Goal: Task Accomplishment & Management: Manage account settings

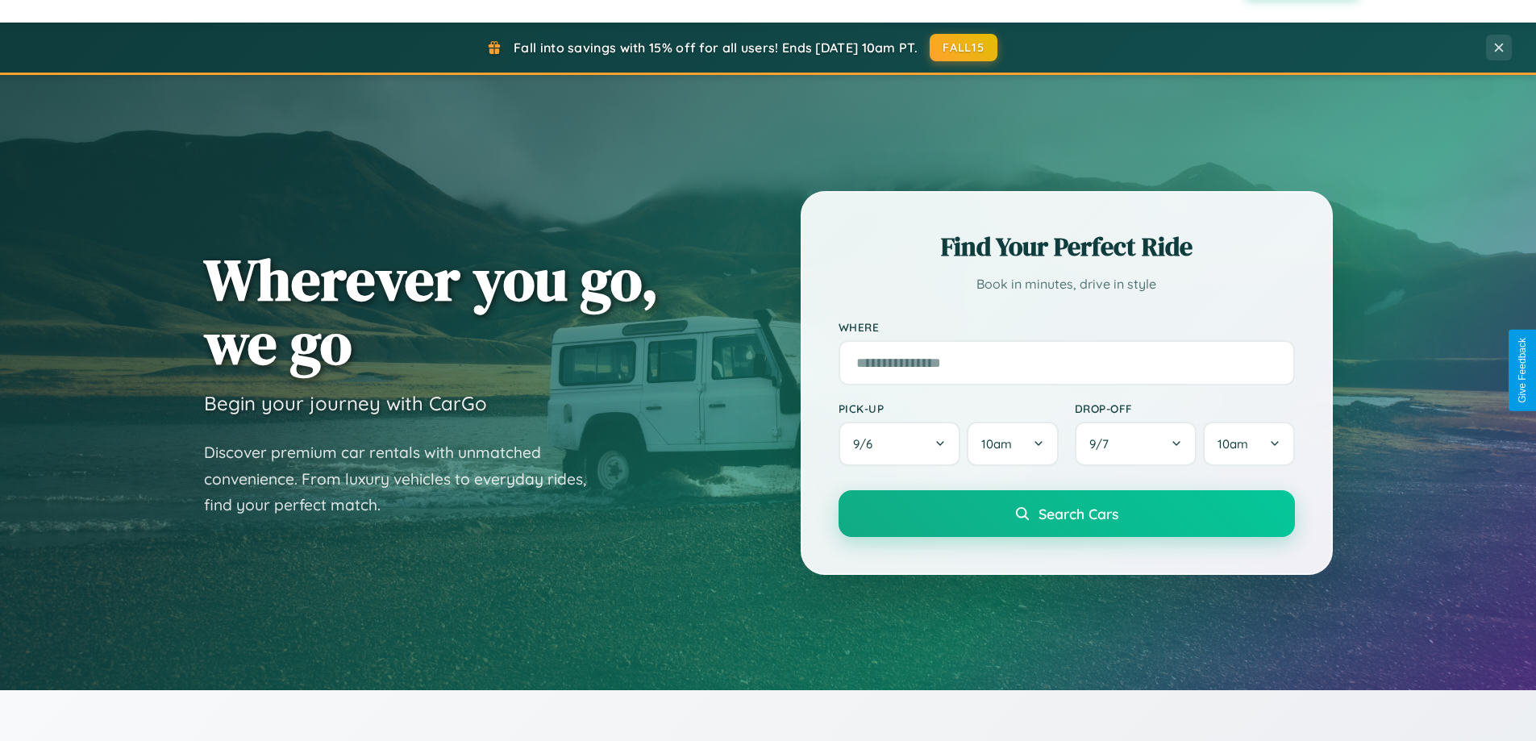
scroll to position [3102, 0]
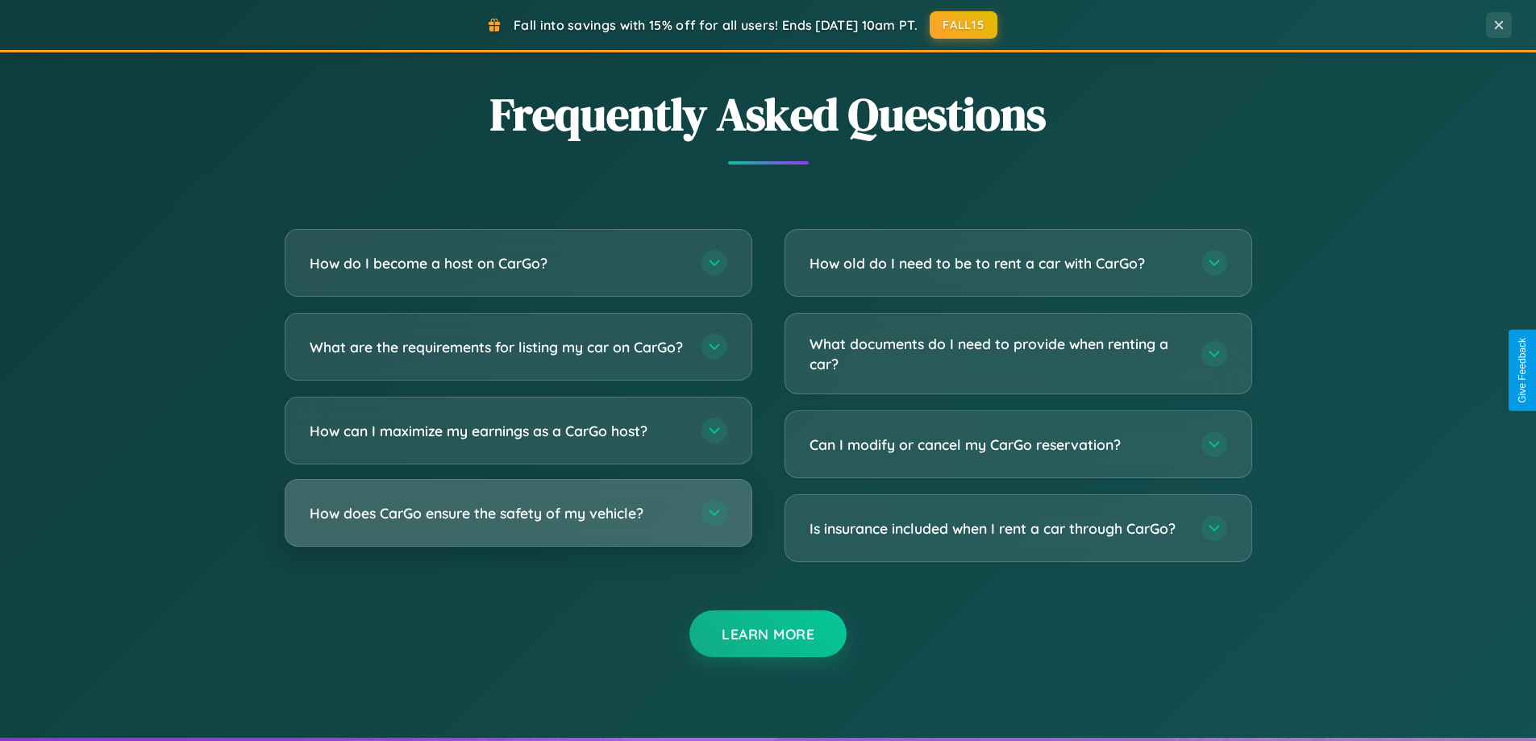
click at [518, 523] on h3 "How does CarGo ensure the safety of my vehicle?" at bounding box center [498, 513] width 376 height 20
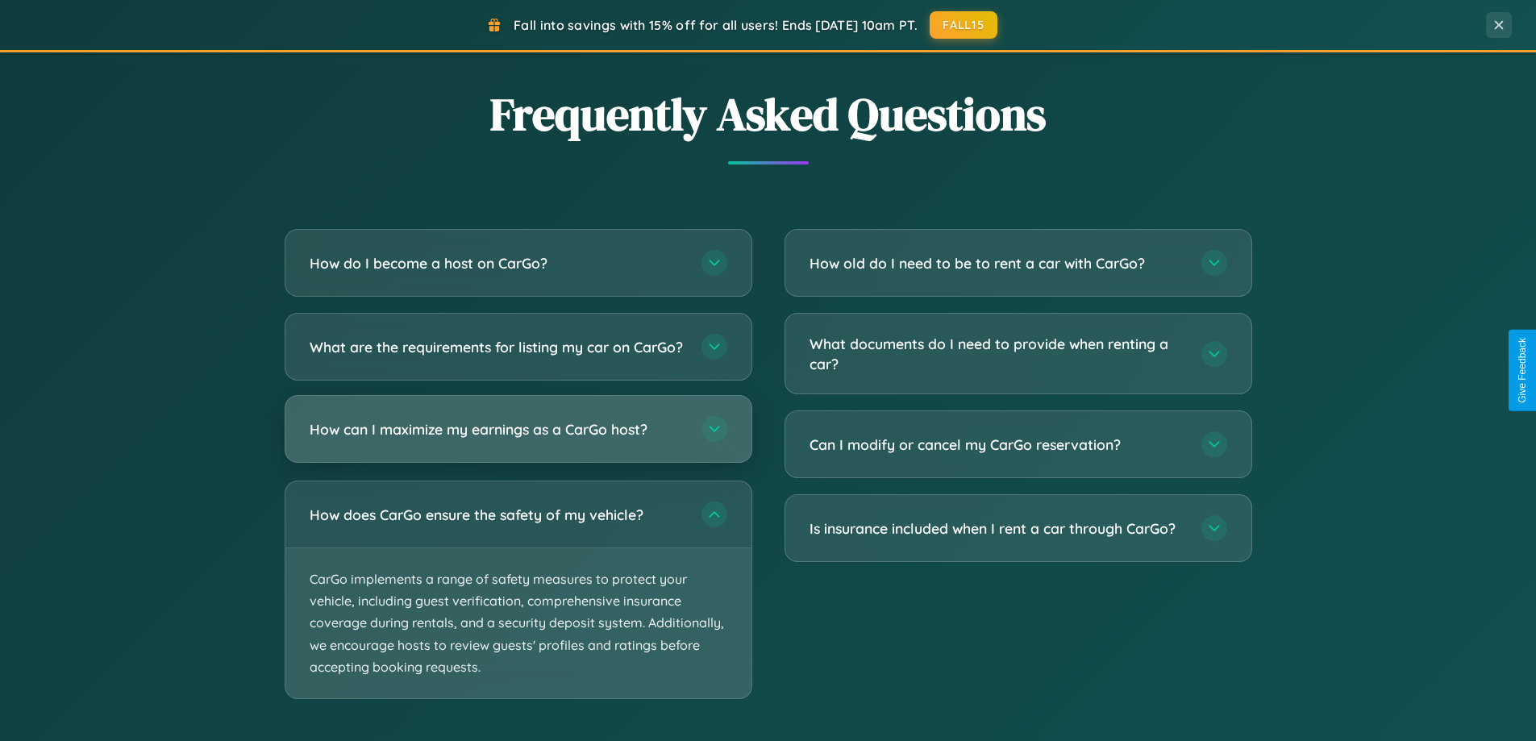
click at [518, 439] on h3 "How can I maximize my earnings as a CarGo host?" at bounding box center [498, 429] width 376 height 20
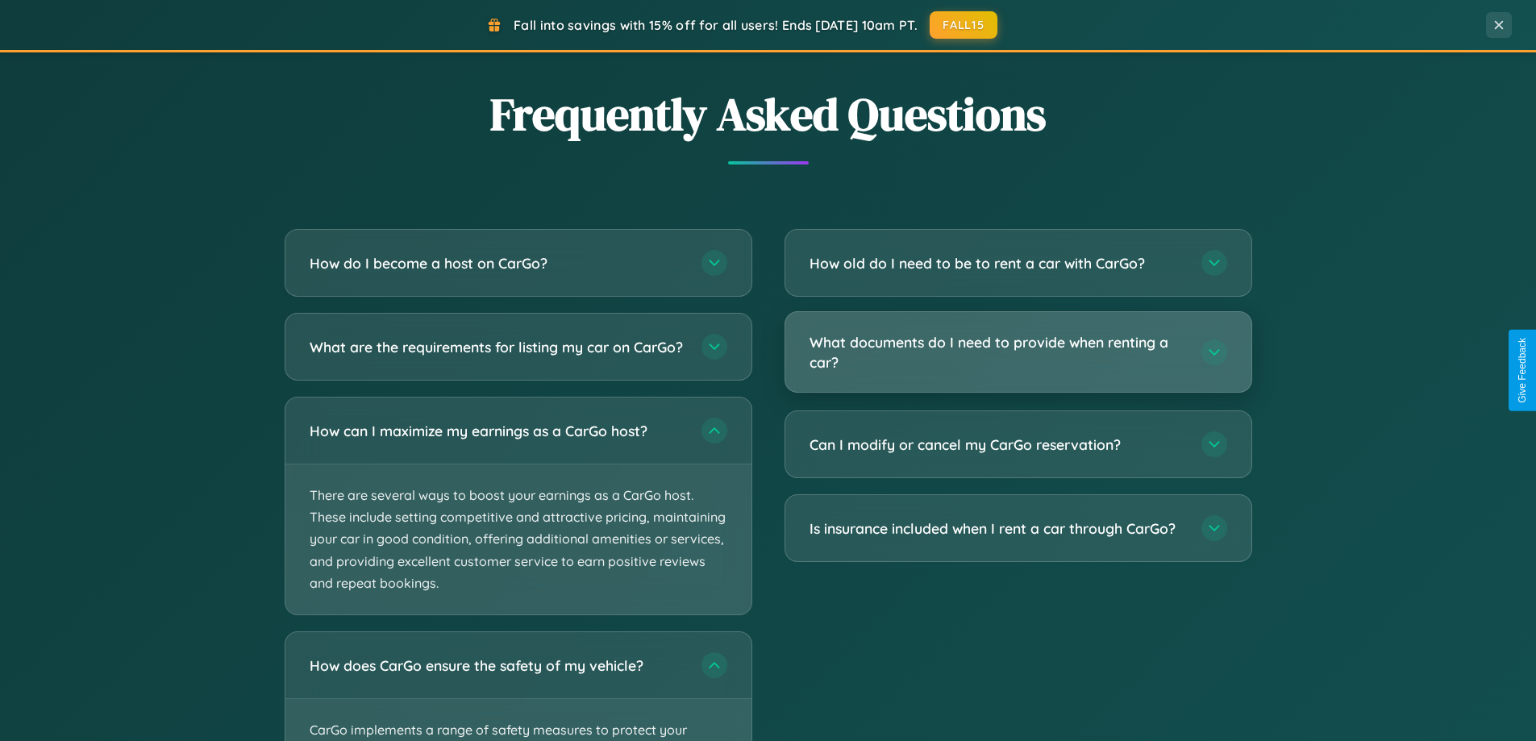
click at [1018, 352] on h3 "What documents do I need to provide when renting a car?" at bounding box center [997, 352] width 376 height 40
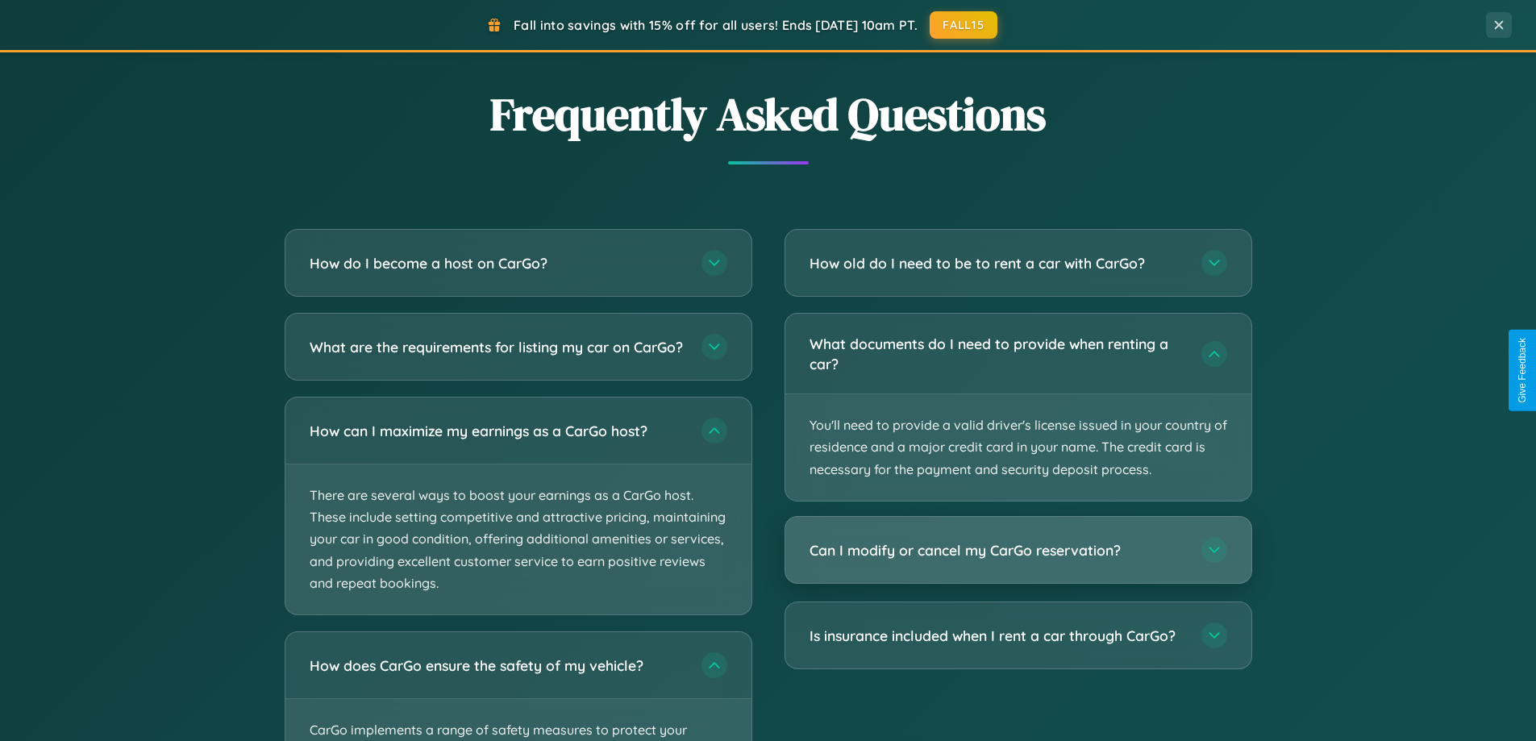
click at [1018, 551] on h3 "Can I modify or cancel my CarGo reservation?" at bounding box center [997, 550] width 376 height 20
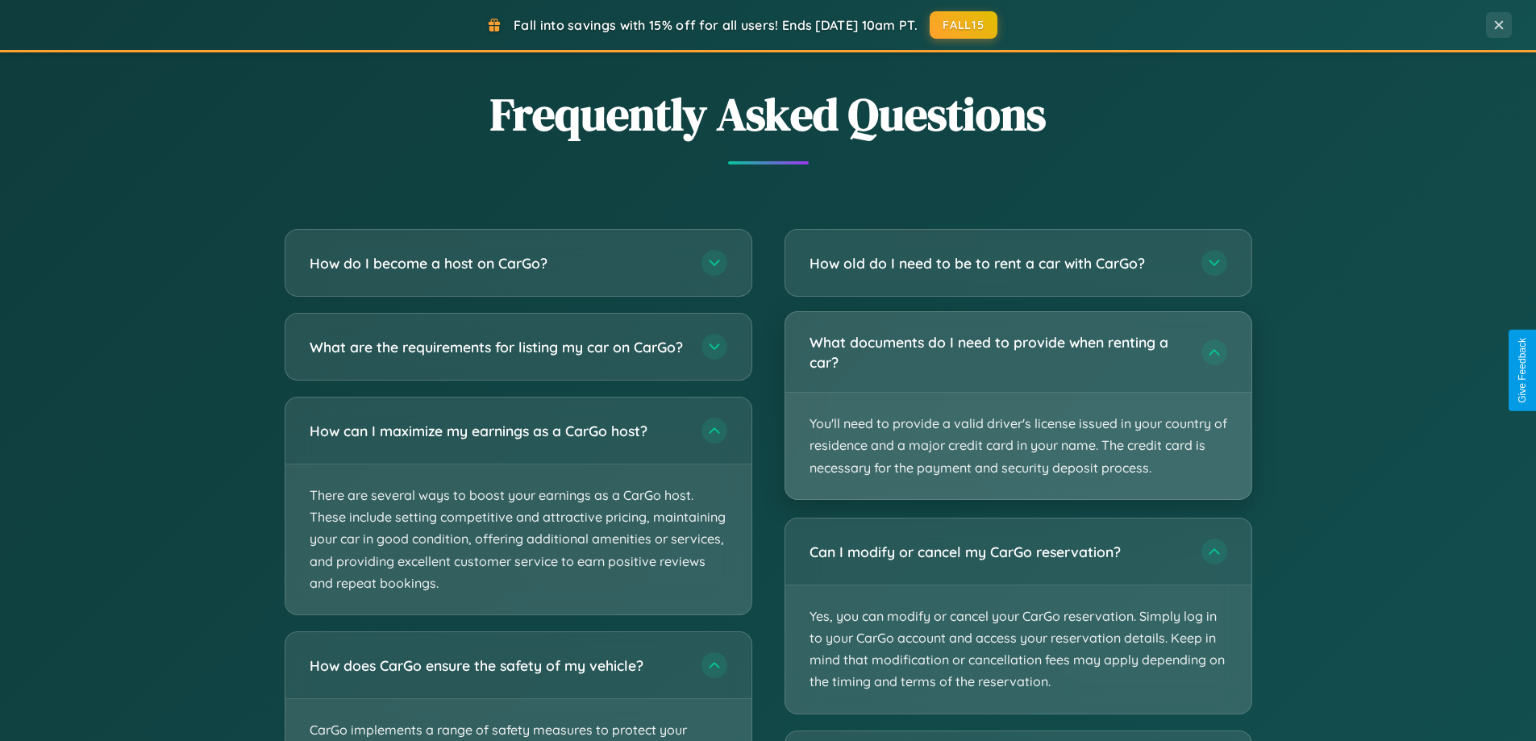
click at [1018, 406] on p "You'll need to provide a valid driver's license issued in your country of resid…" at bounding box center [1018, 446] width 466 height 106
click at [1018, 405] on p "You'll need to provide a valid driver's license issued in your country of resid…" at bounding box center [1018, 446] width 466 height 106
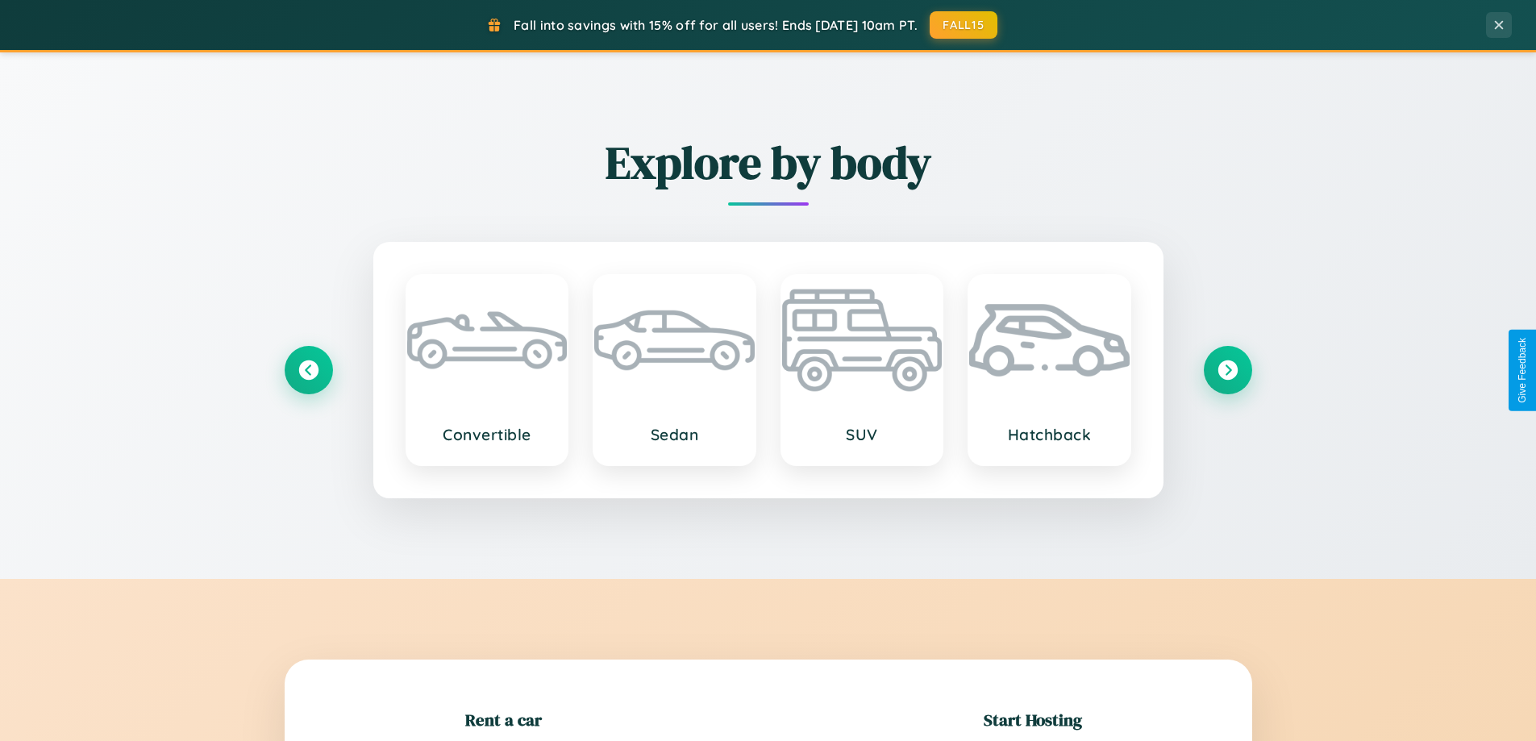
scroll to position [348, 0]
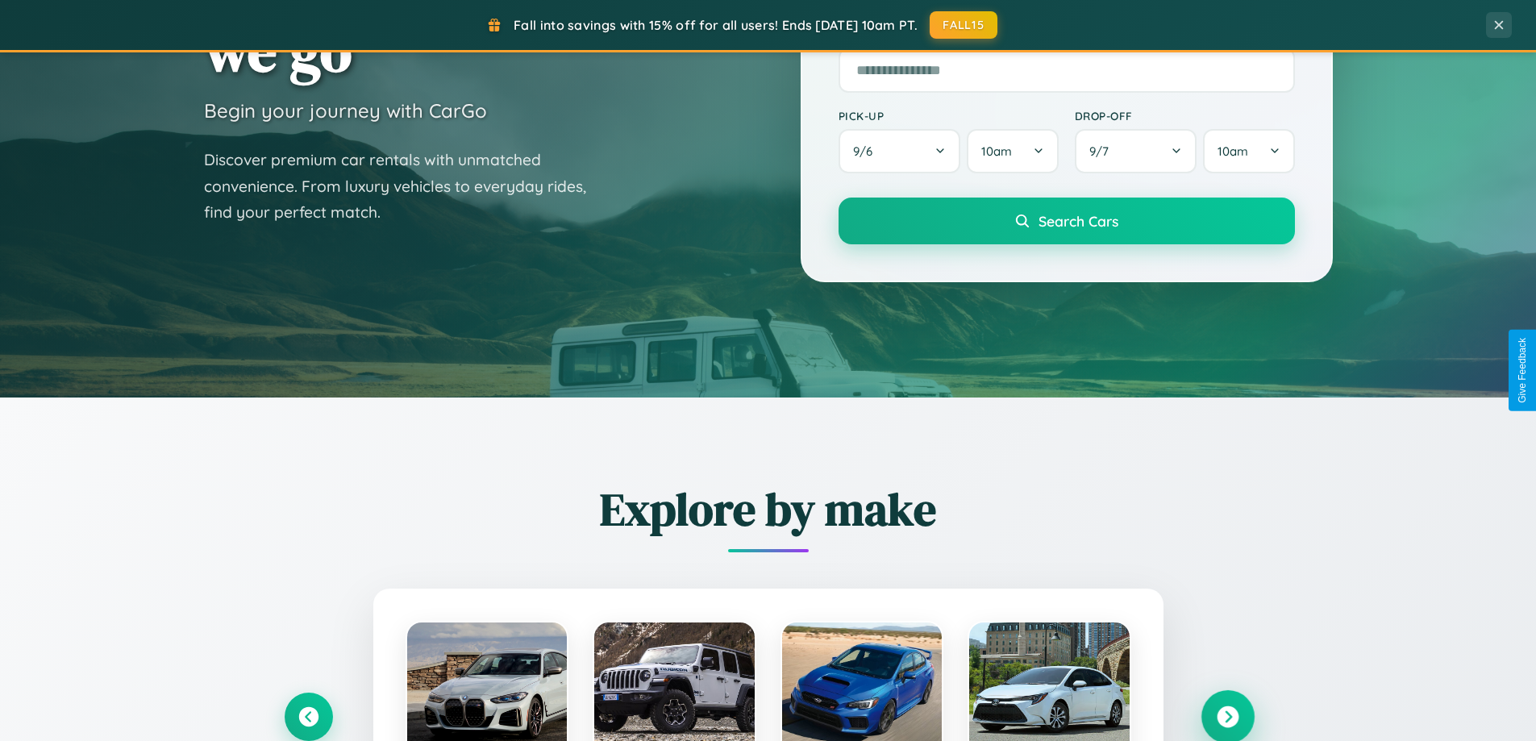
click at [1227, 717] on icon at bounding box center [1228, 717] width 22 height 22
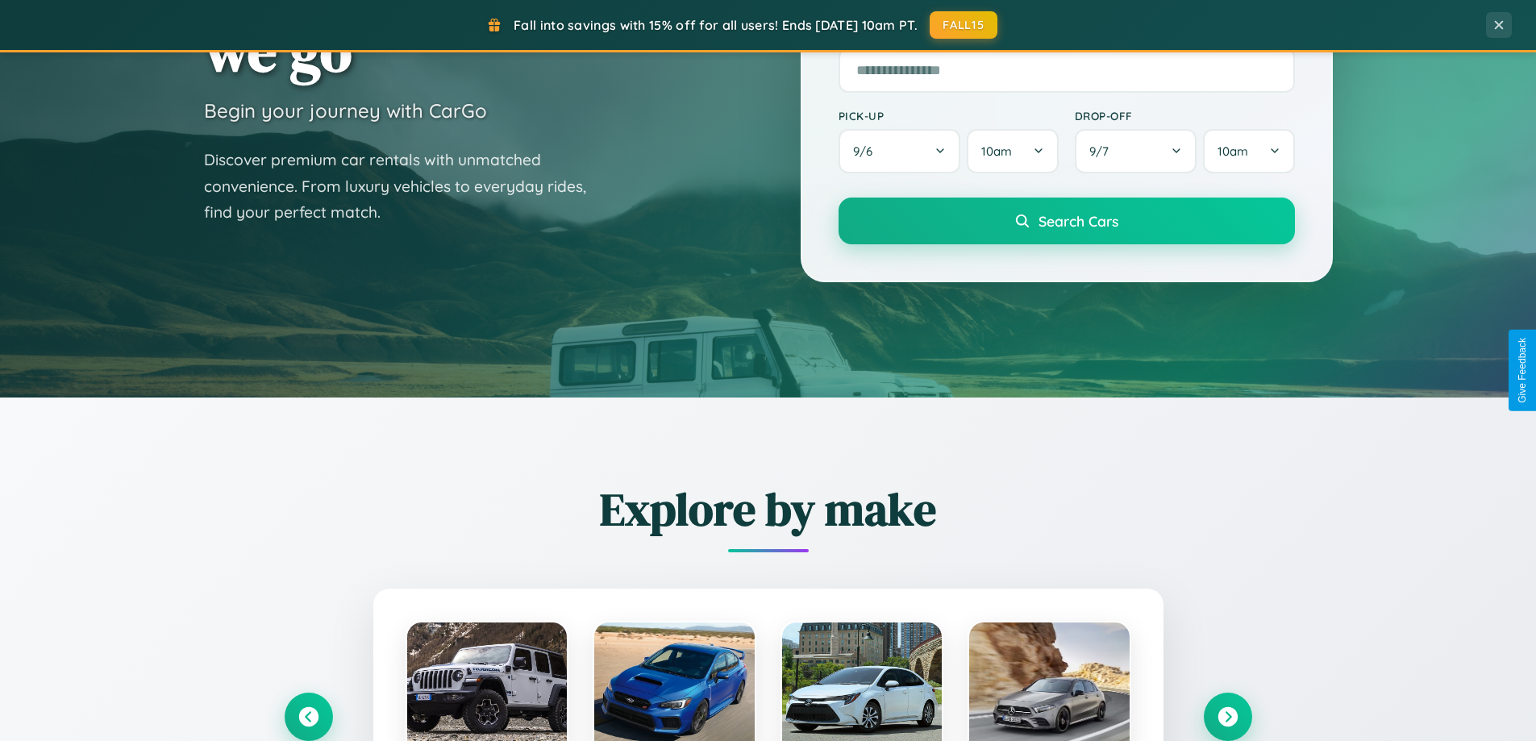
scroll to position [0, 0]
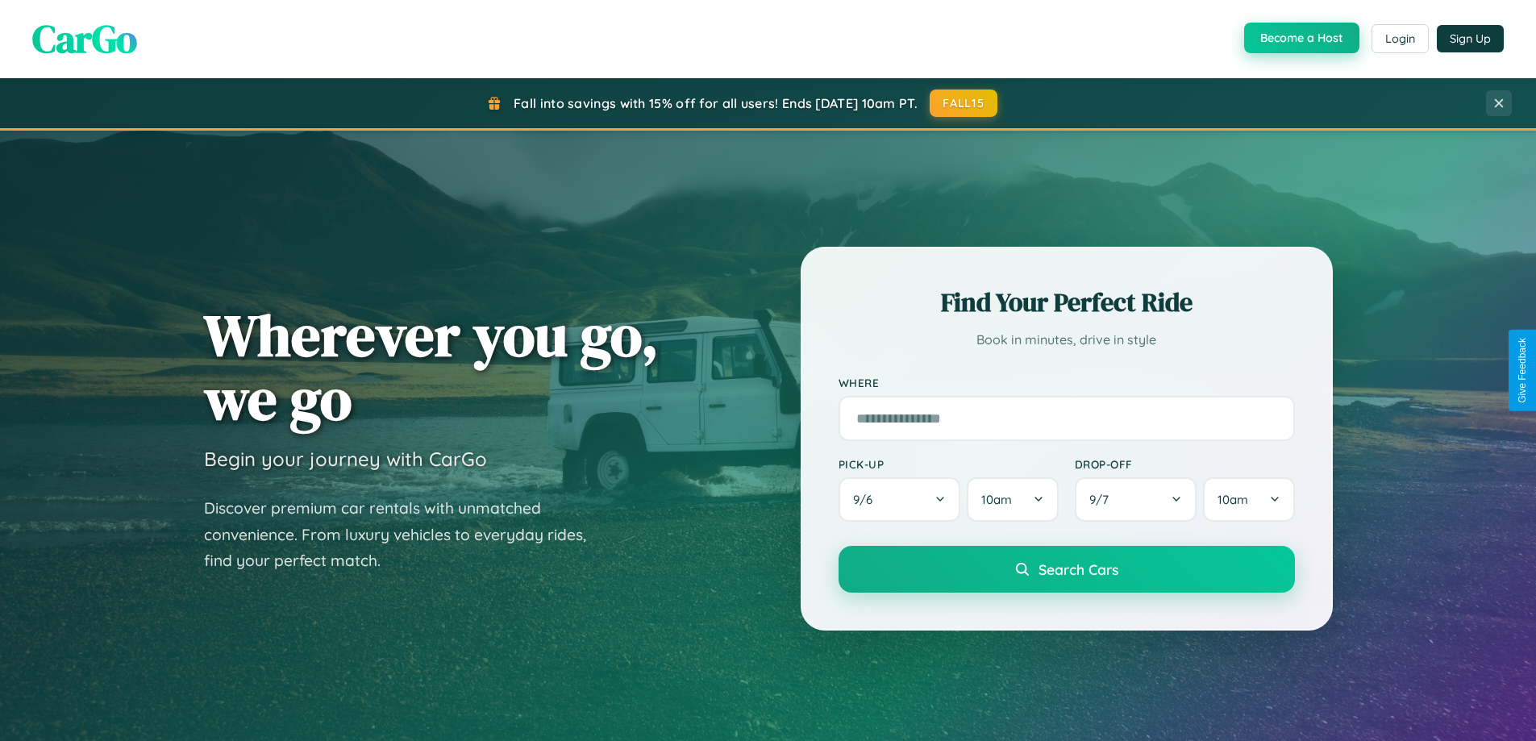
click at [1300, 39] on button "Become a Host" at bounding box center [1301, 38] width 115 height 31
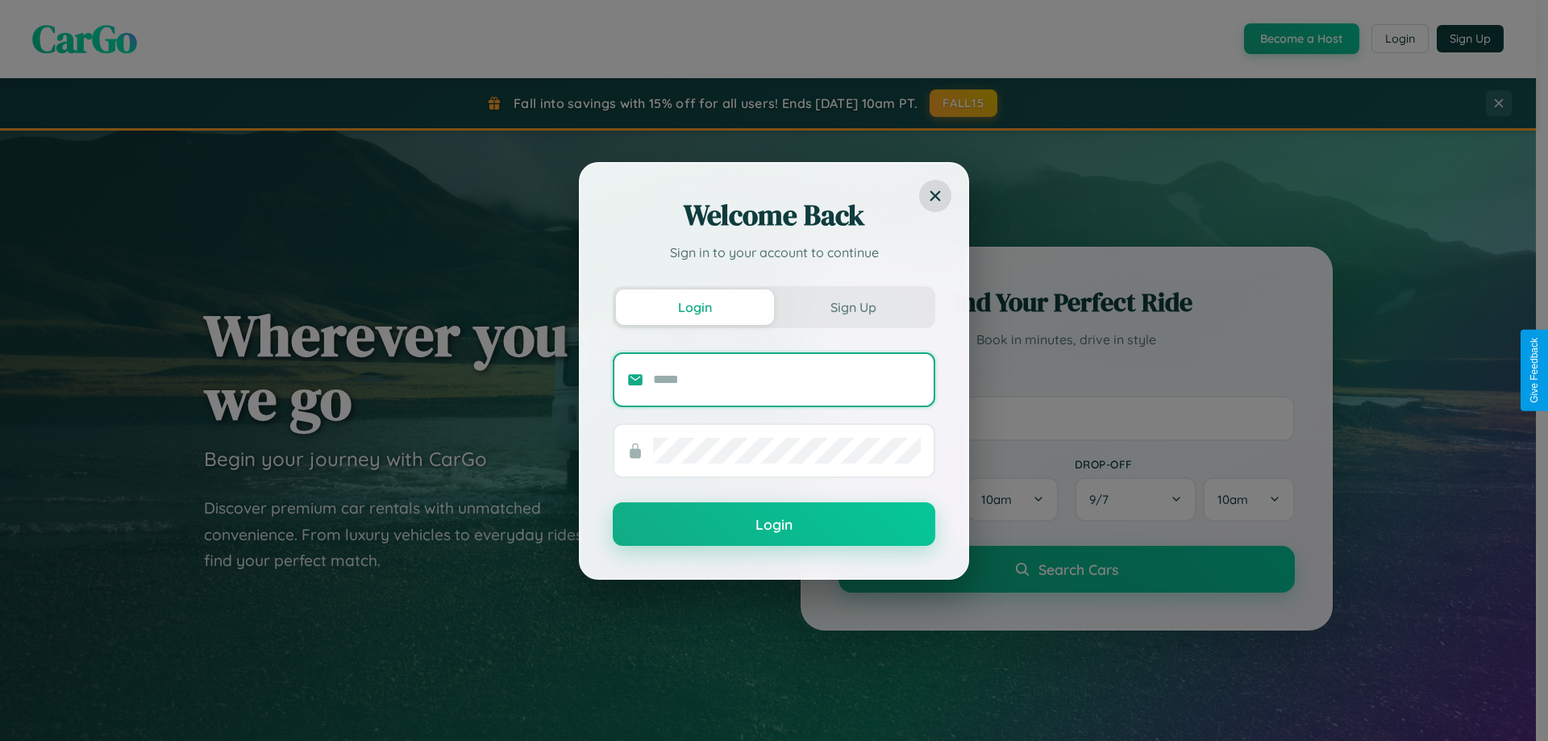
click at [787, 379] on input "text" at bounding box center [787, 380] width 268 height 26
type input "**********"
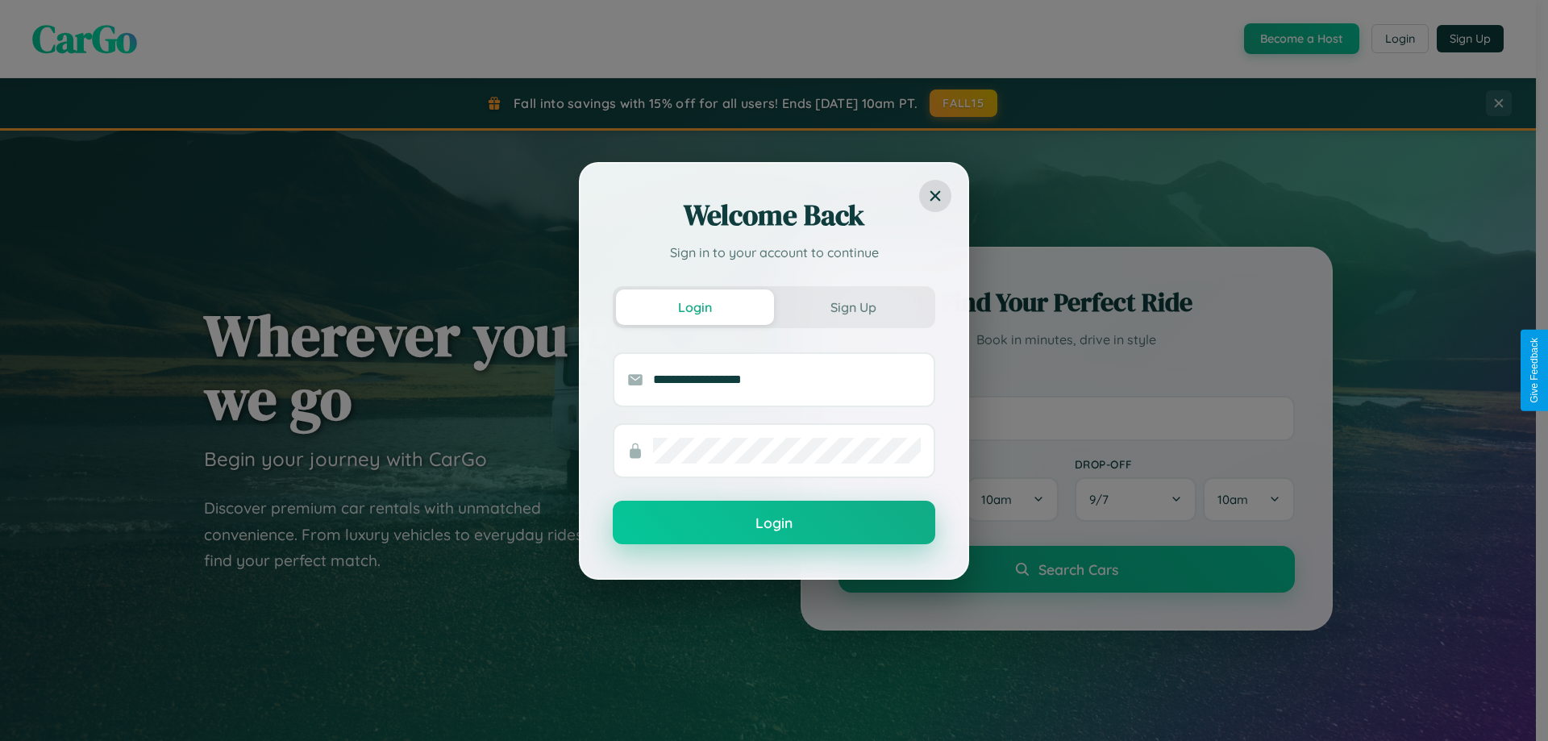
click at [774, 523] on button "Login" at bounding box center [774, 523] width 323 height 44
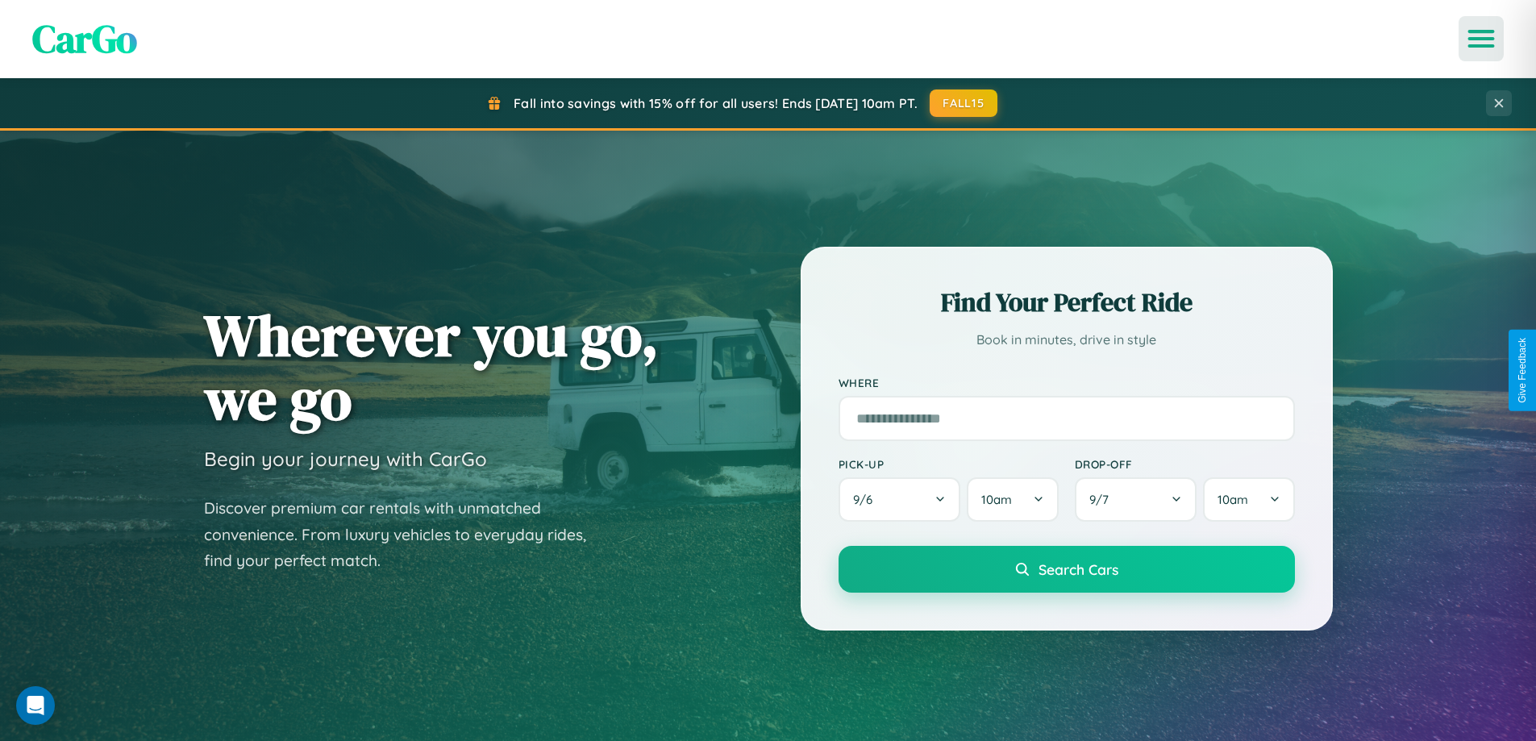
click at [1481, 39] on icon "Open menu" at bounding box center [1481, 38] width 23 height 15
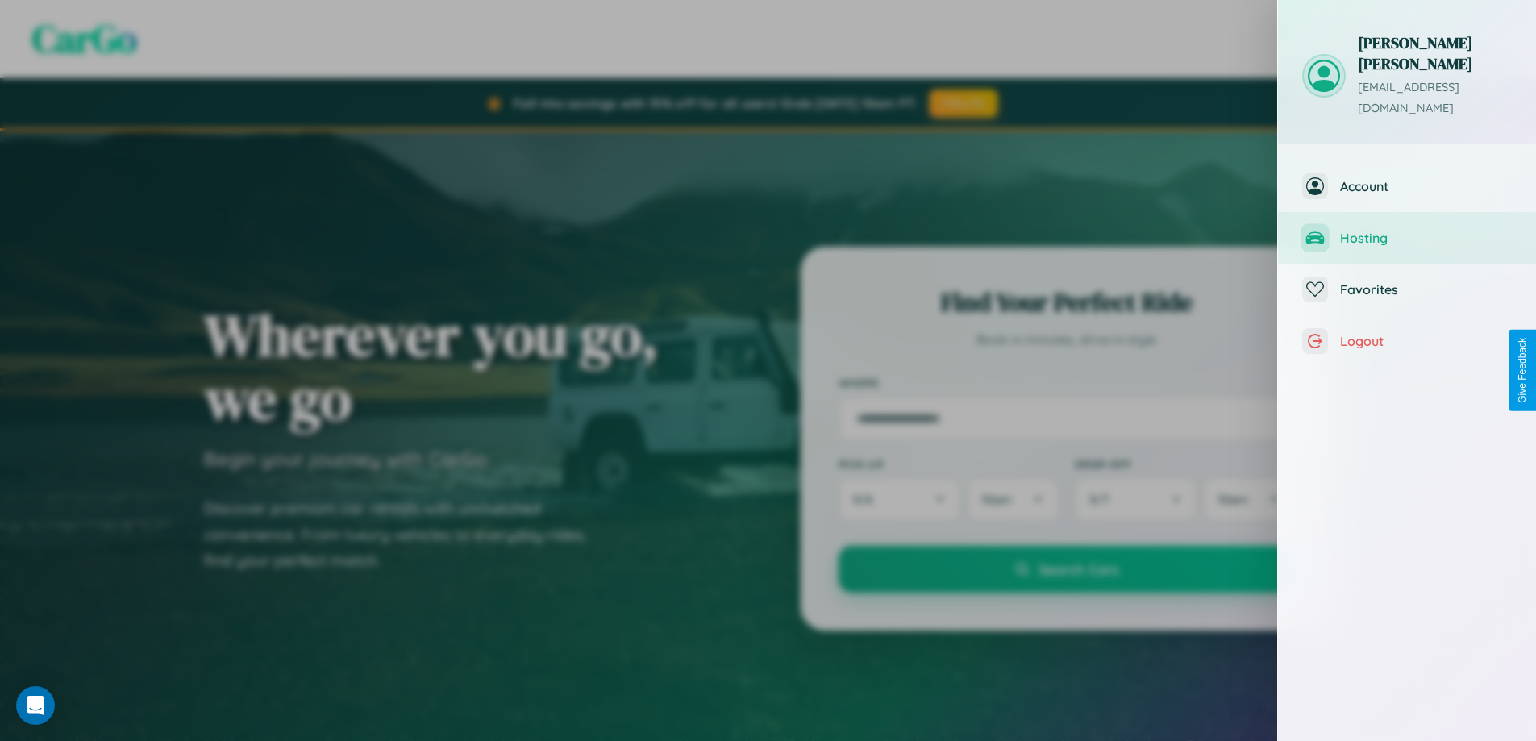
click at [1407, 230] on span "Hosting" at bounding box center [1426, 238] width 172 height 16
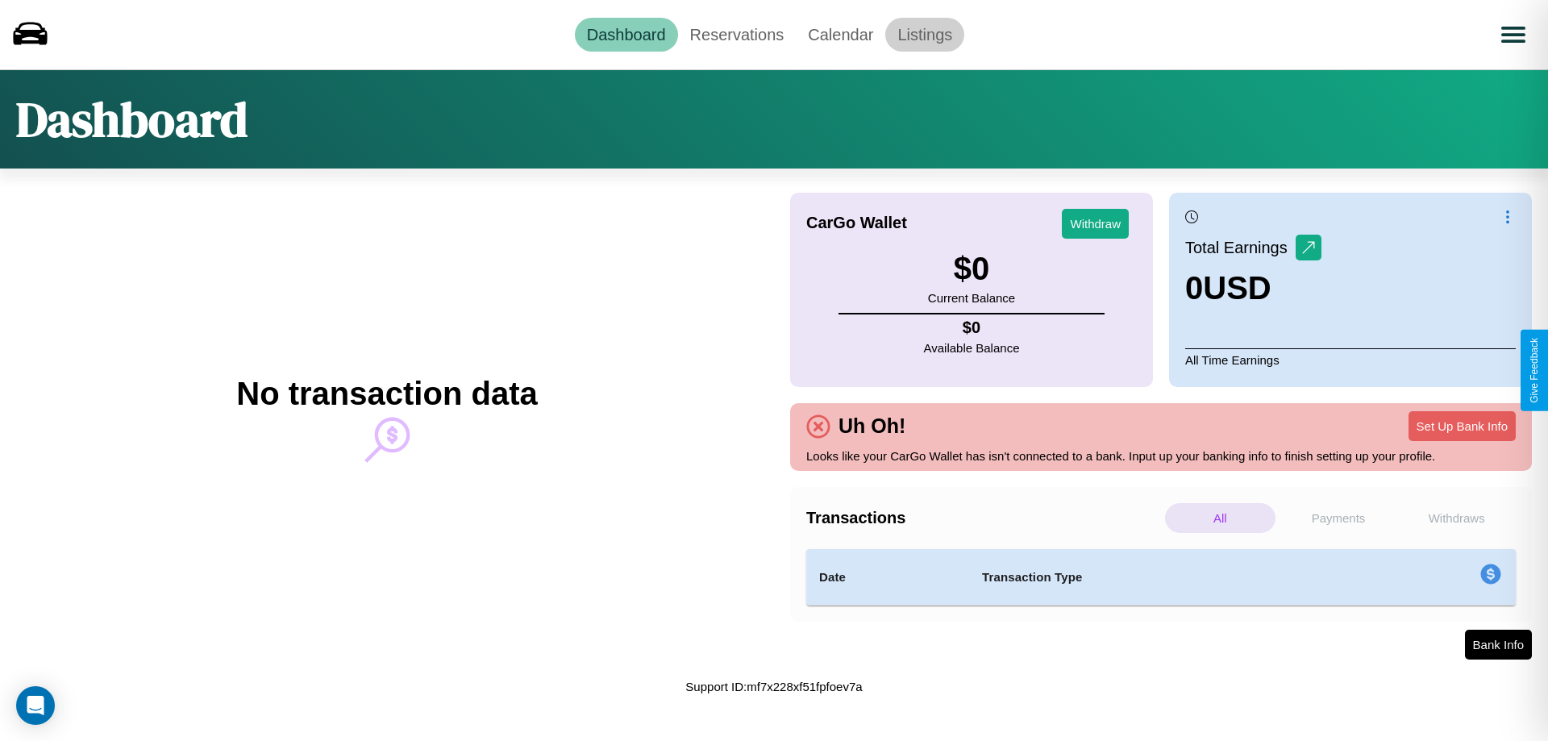
click at [925, 34] on link "Listings" at bounding box center [924, 35] width 79 height 34
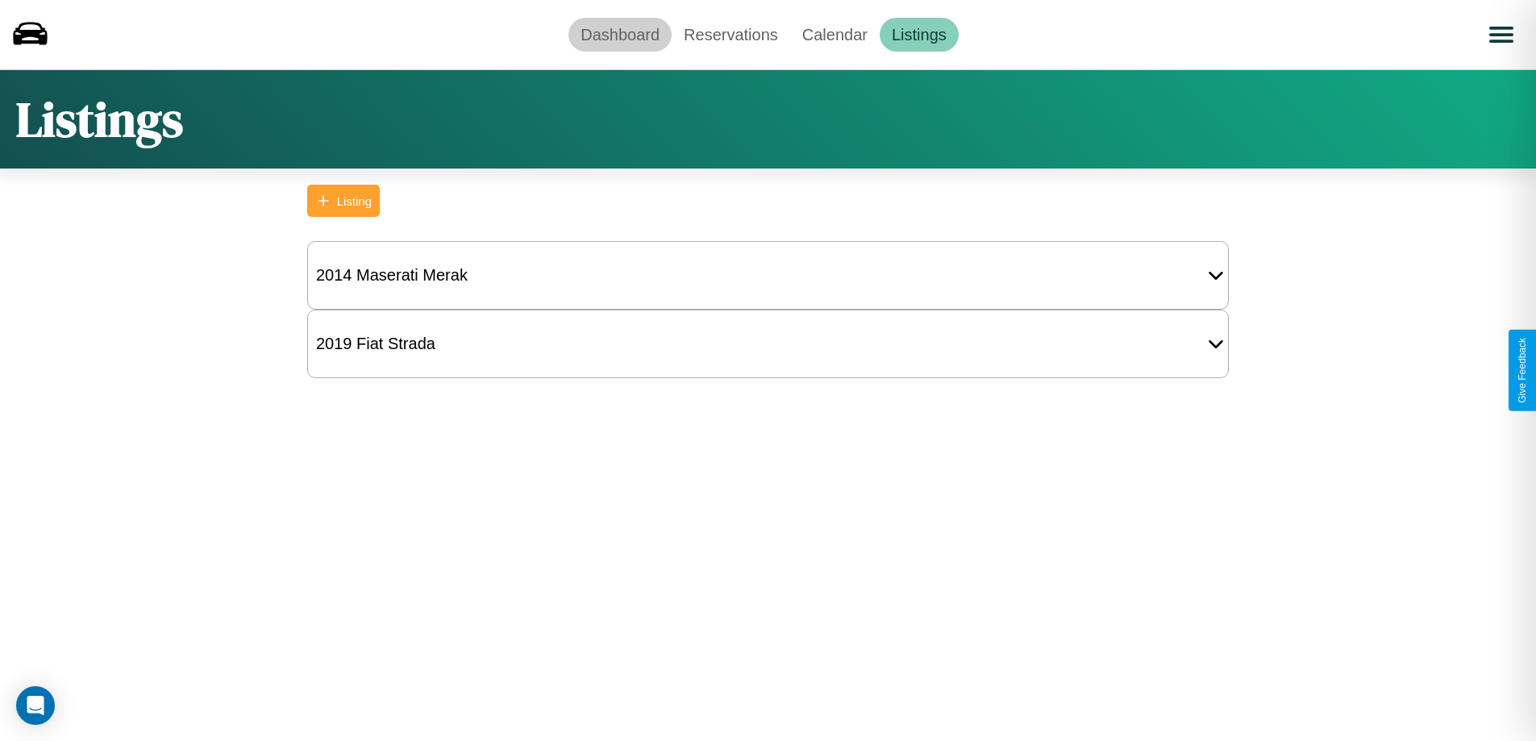
click at [620, 34] on link "Dashboard" at bounding box center [619, 35] width 103 height 34
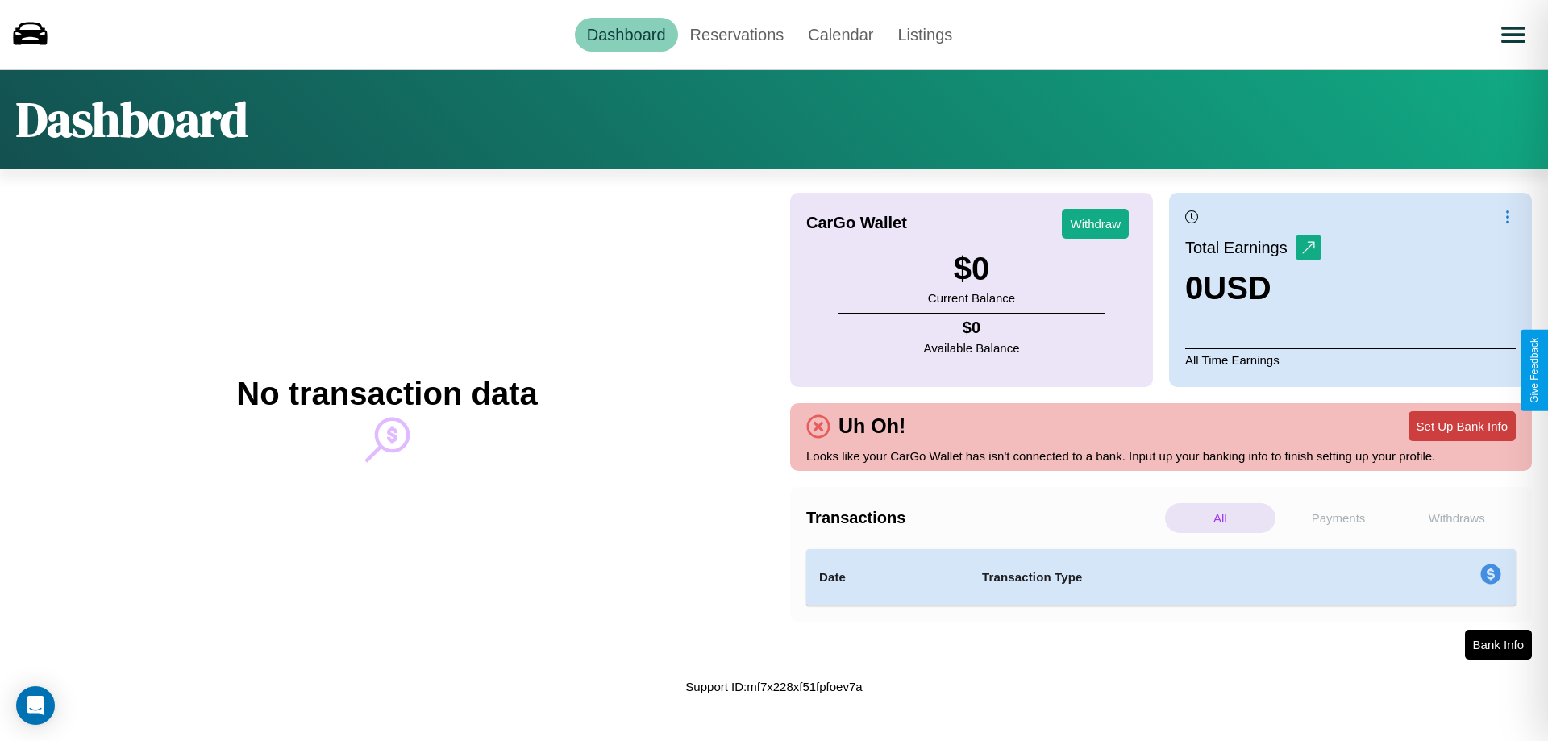
click at [1462, 426] on button "Set Up Bank Info" at bounding box center [1462, 426] width 107 height 30
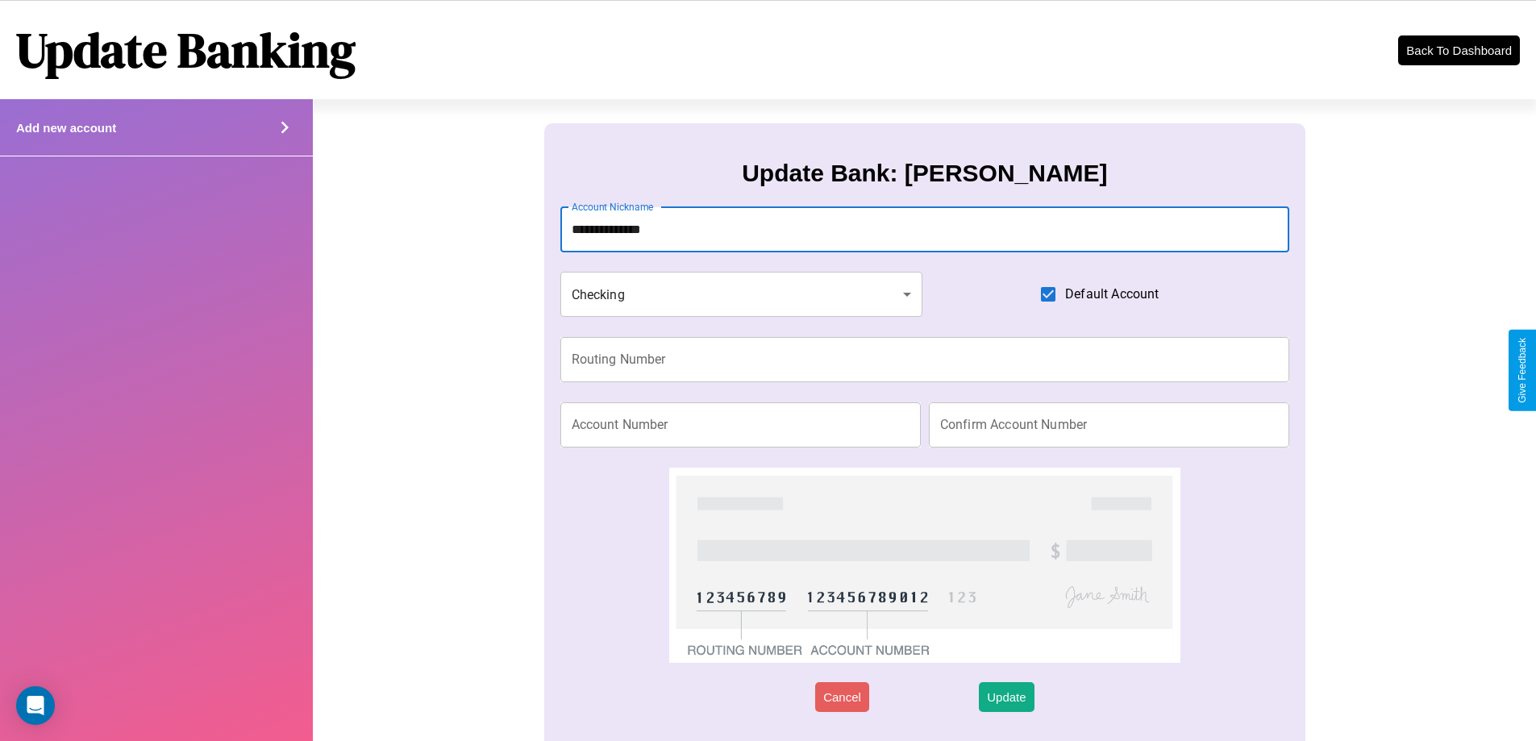
type input "**********"
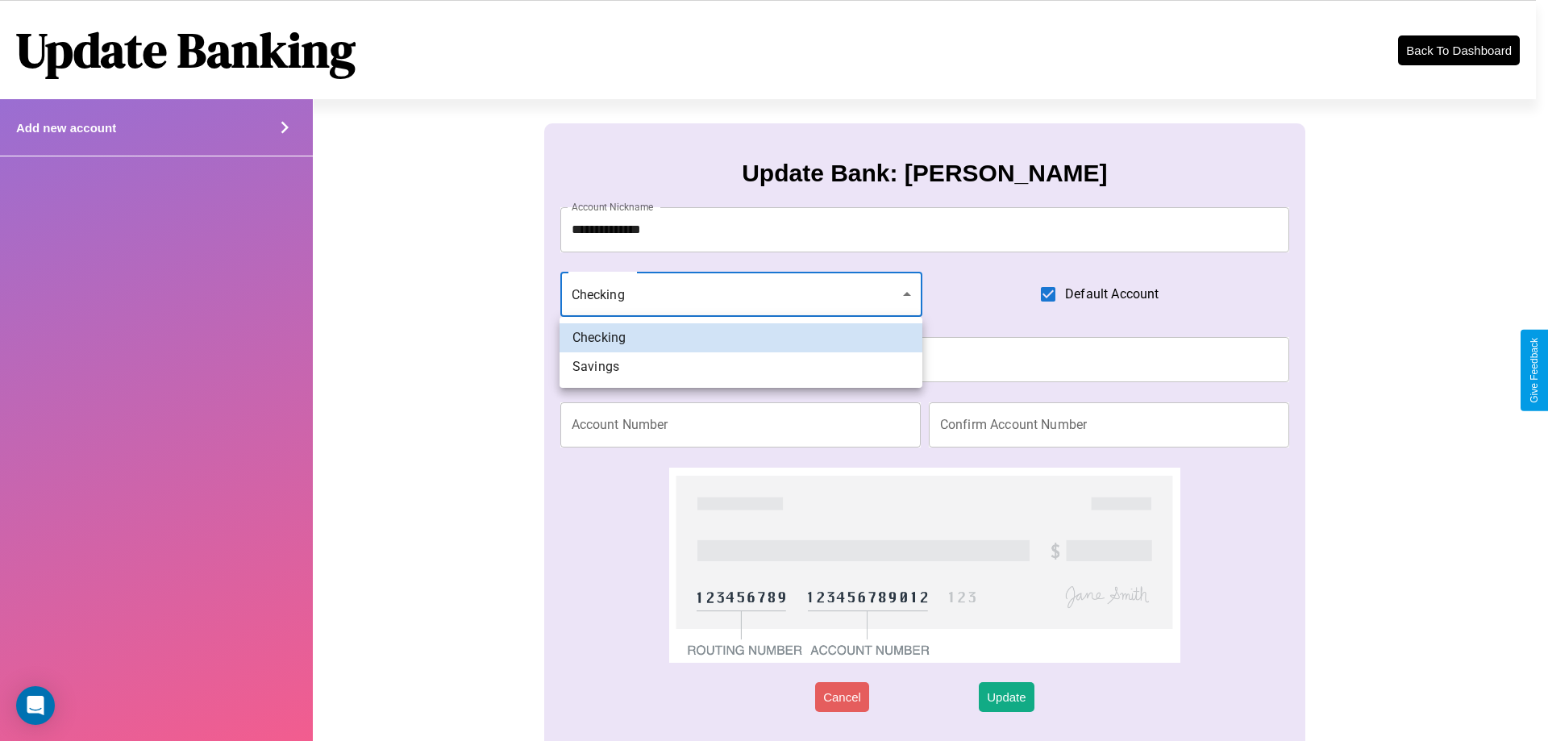
click at [741, 294] on div at bounding box center [774, 370] width 1548 height 741
